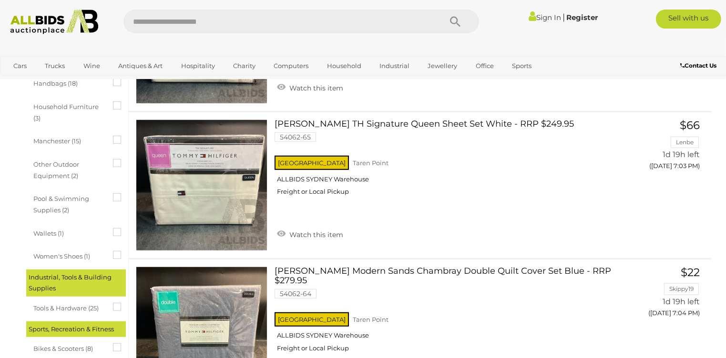
scroll to position [572, 0]
click at [349, 120] on link "TOMMY HILFIGER TH Signature Queen Sheet Set White - RRP $249.95 54062-65 NSW Ta…" at bounding box center [445, 161] width 326 height 83
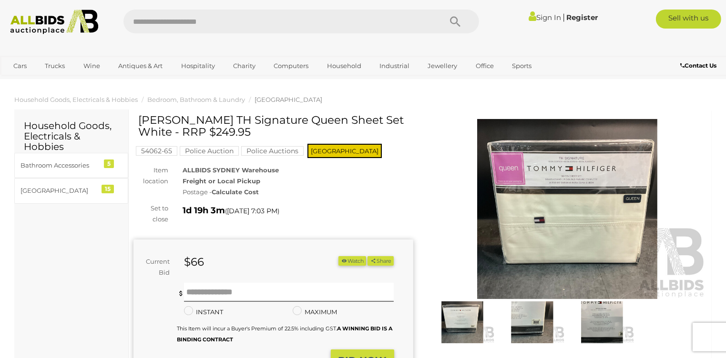
click at [509, 202] on img at bounding box center [568, 209] width 280 height 180
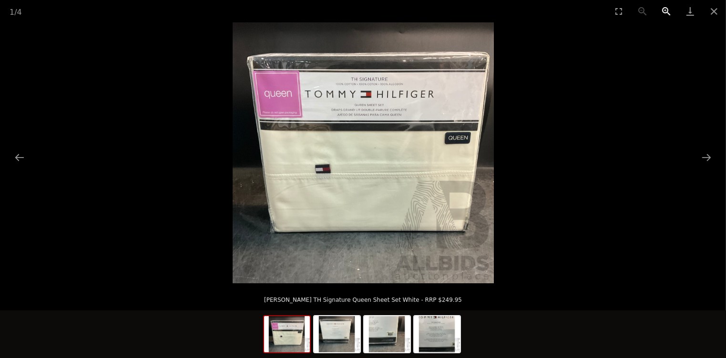
click at [664, 10] on button "Zoom in" at bounding box center [666, 11] width 24 height 22
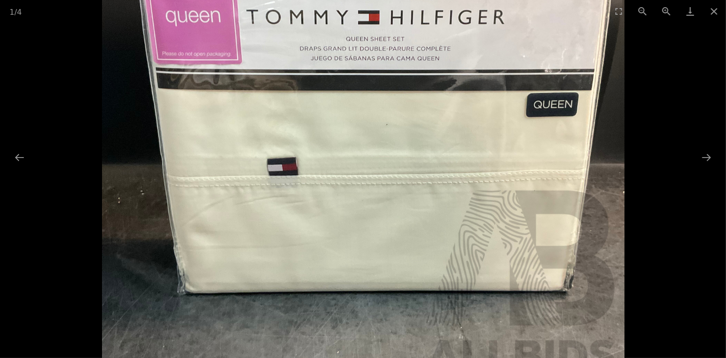
drag, startPoint x: 549, startPoint y: 82, endPoint x: 548, endPoint y: 74, distance: 7.2
click at [551, 72] on img at bounding box center [363, 135] width 522 height 522
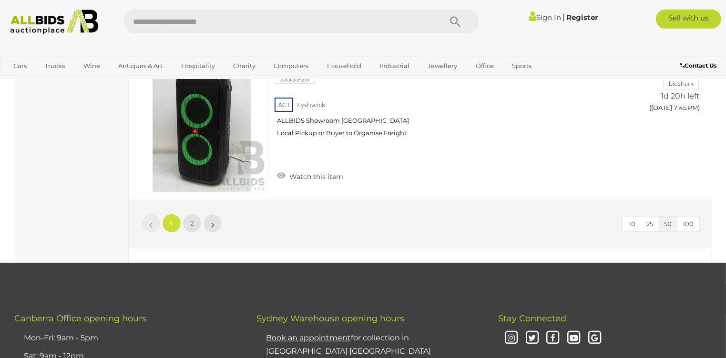
scroll to position [7450, 0]
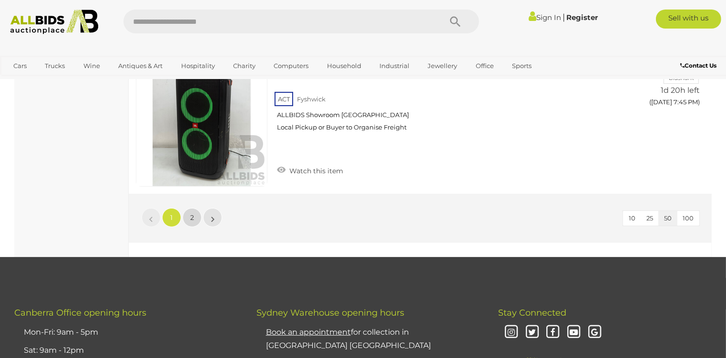
click at [193, 214] on span "2" at bounding box center [192, 218] width 4 height 9
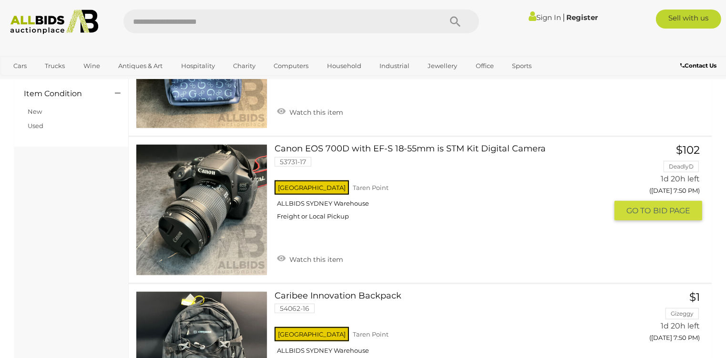
scroll to position [861, 0]
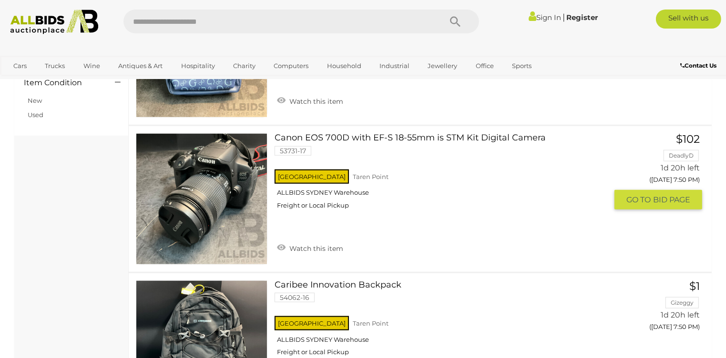
click at [248, 184] on link at bounding box center [202, 199] width 132 height 132
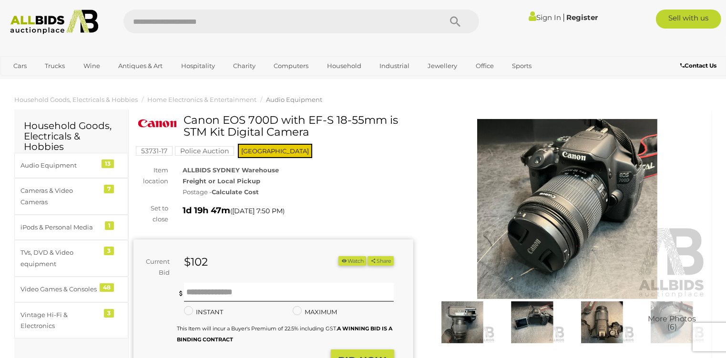
click at [594, 245] on img at bounding box center [568, 209] width 280 height 180
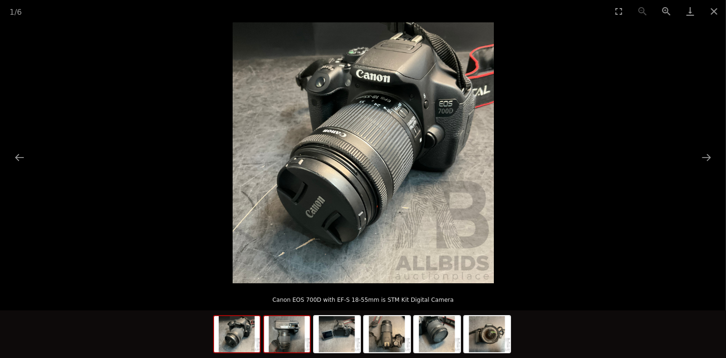
click at [291, 329] on img at bounding box center [287, 334] width 46 height 36
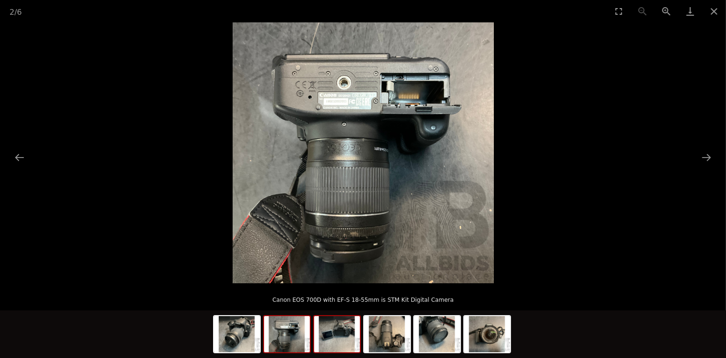
click at [332, 343] on img at bounding box center [337, 334] width 46 height 36
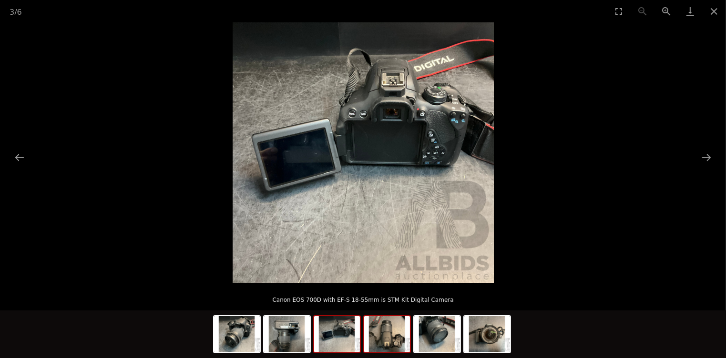
click at [385, 341] on img at bounding box center [387, 334] width 46 height 36
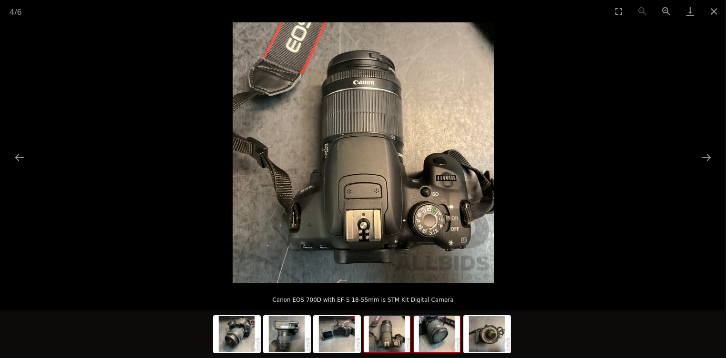
click at [439, 335] on img at bounding box center [437, 334] width 46 height 36
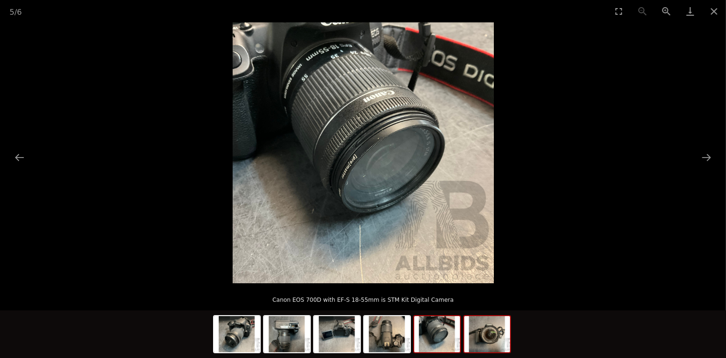
click at [485, 341] on img at bounding box center [487, 334] width 46 height 36
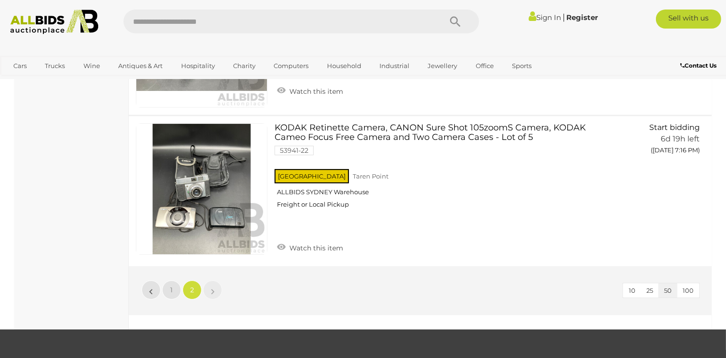
scroll to position [6774, 0]
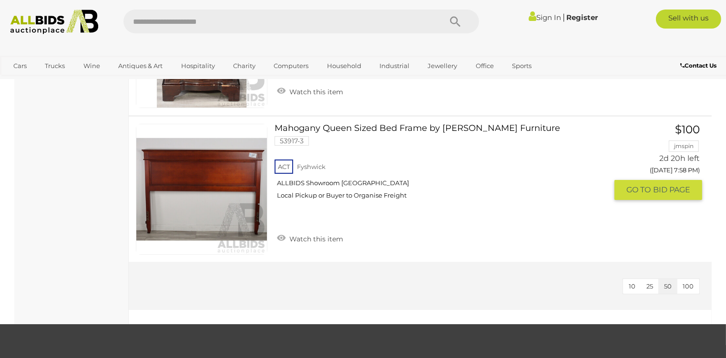
scroll to position [3432, 0]
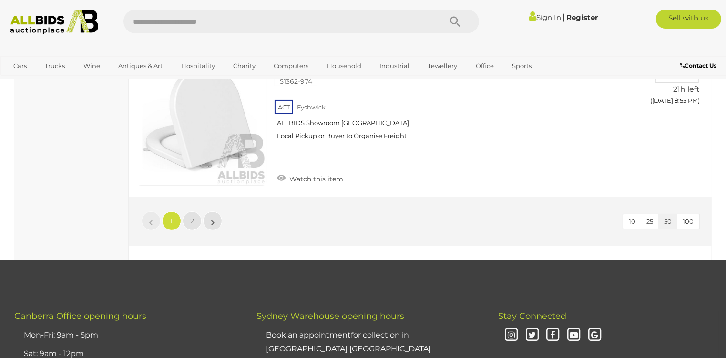
scroll to position [7340, 0]
